Goal: Navigation & Orientation: Find specific page/section

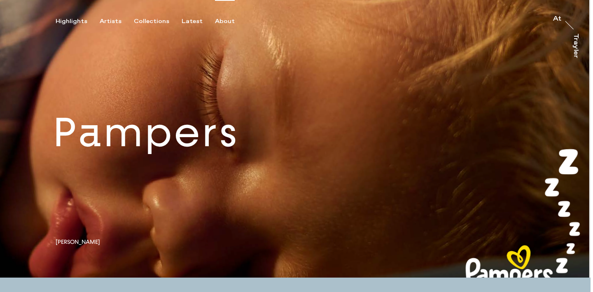
click at [224, 18] on div "About" at bounding box center [225, 21] width 20 height 7
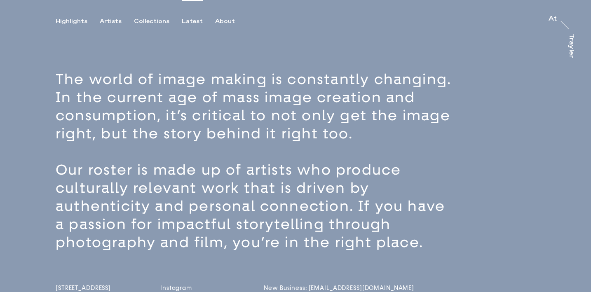
click at [190, 20] on div "Latest" at bounding box center [192, 21] width 21 height 7
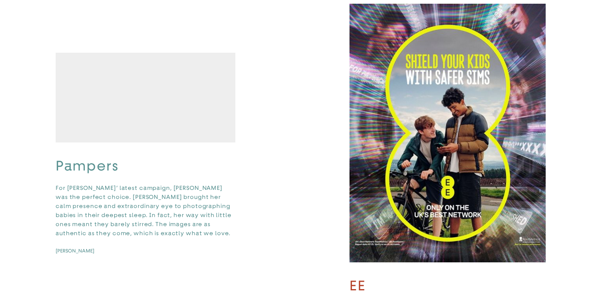
scroll to position [76, 0]
click at [389, 143] on img "button" at bounding box center [447, 132] width 196 height 259
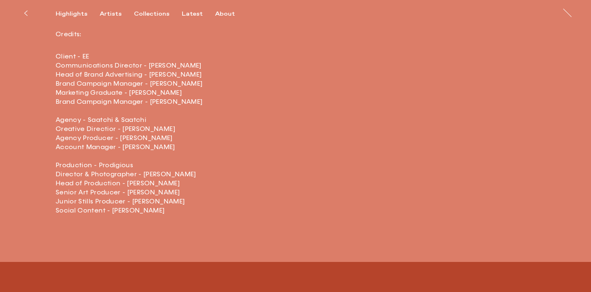
scroll to position [1418, 0]
